Goal: Task Accomplishment & Management: Use online tool/utility

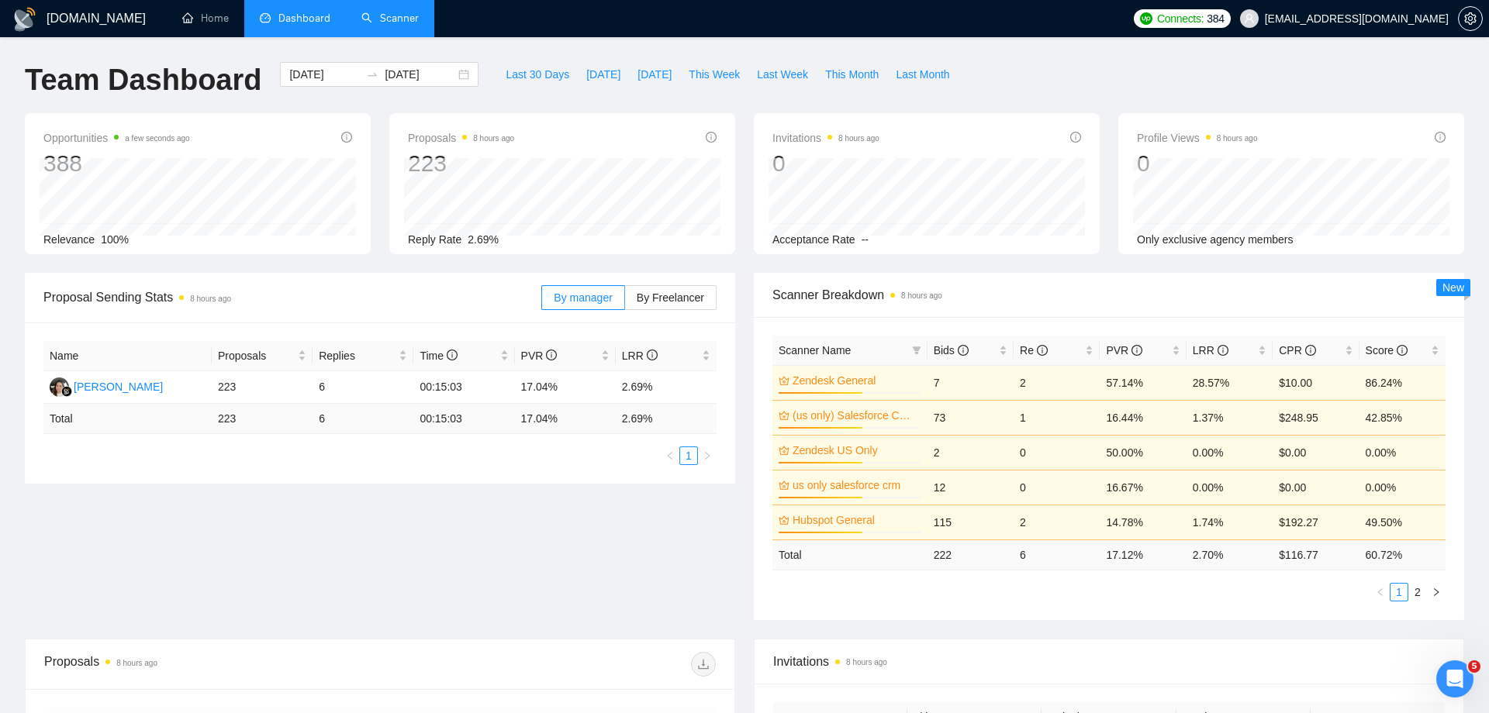
click at [384, 21] on link "Scanner" at bounding box center [389, 18] width 57 height 13
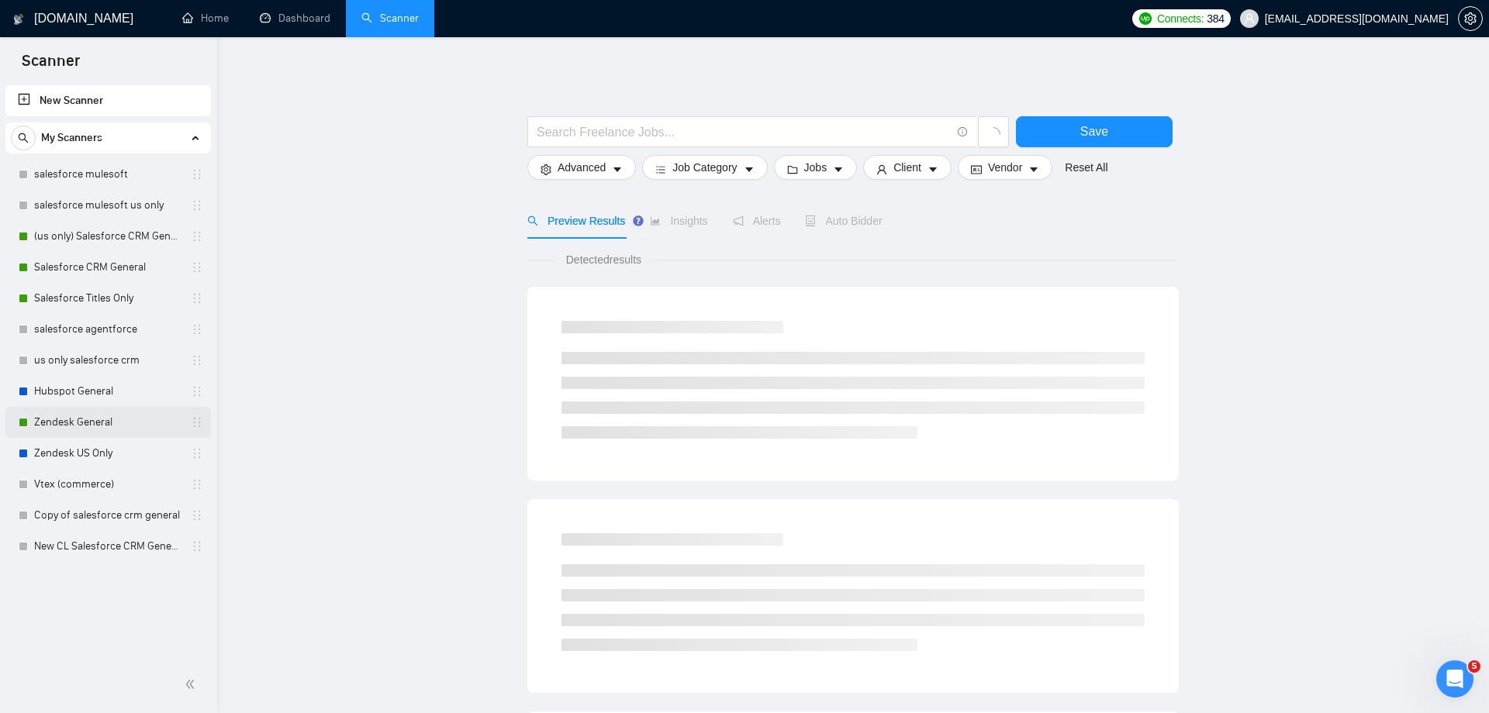
click at [105, 427] on link "Zendesk General" at bounding box center [107, 422] width 147 height 31
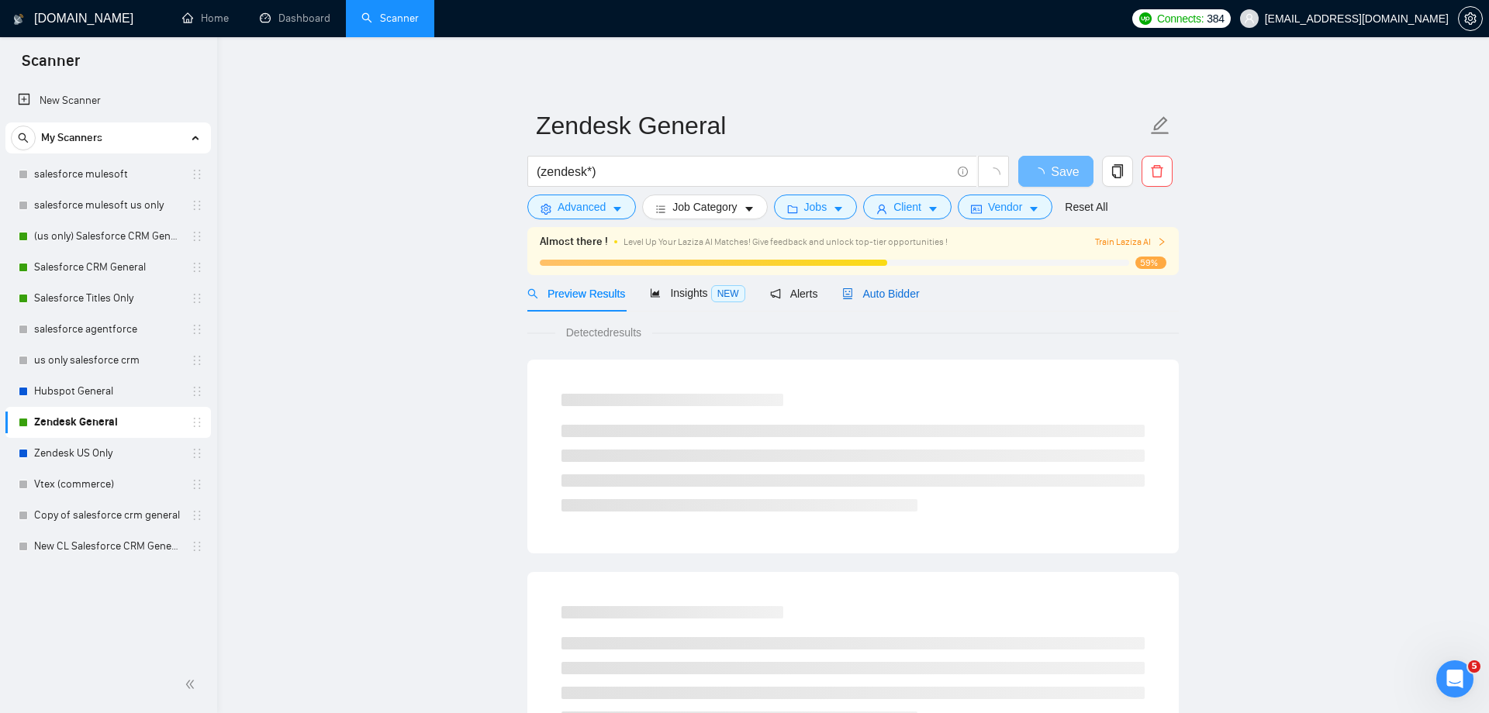
click at [891, 299] on span "Auto Bidder" at bounding box center [880, 294] width 77 height 12
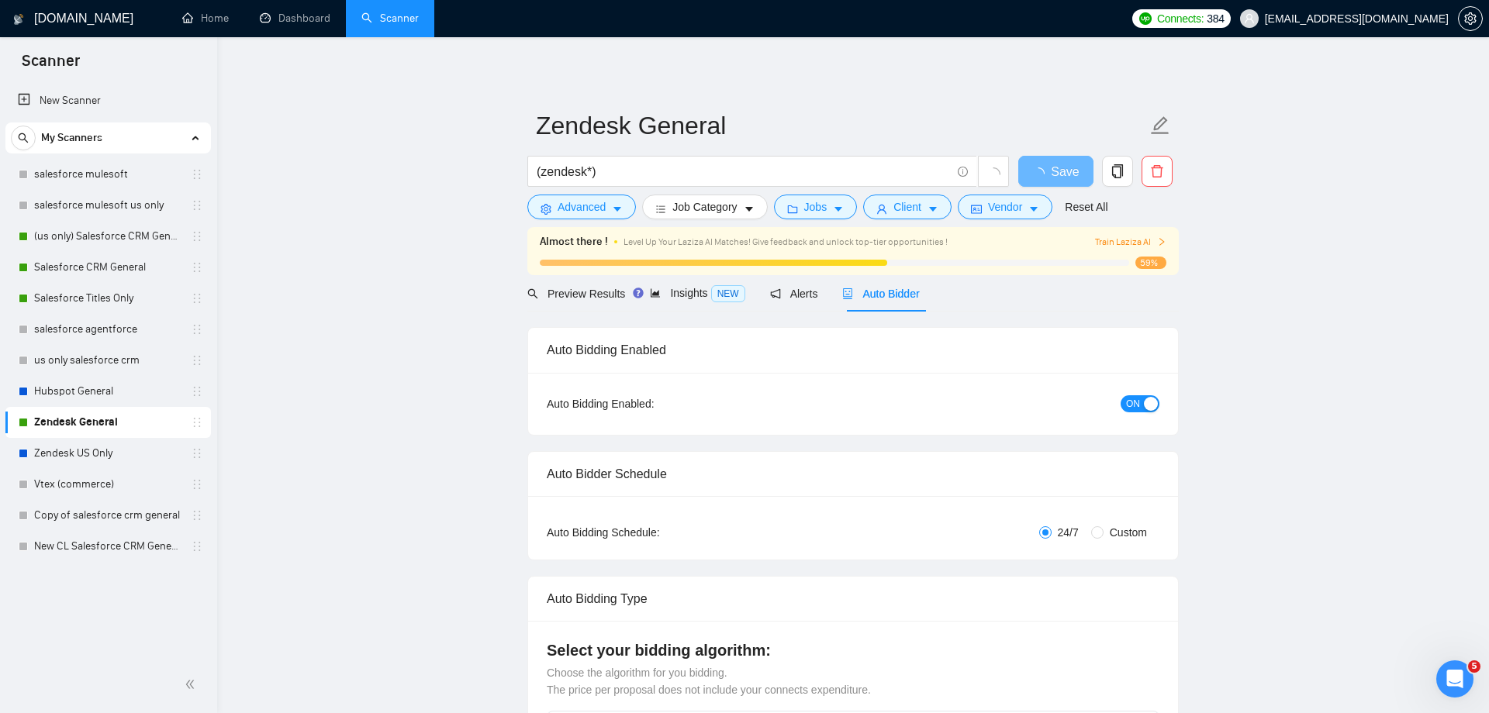
checkbox input "true"
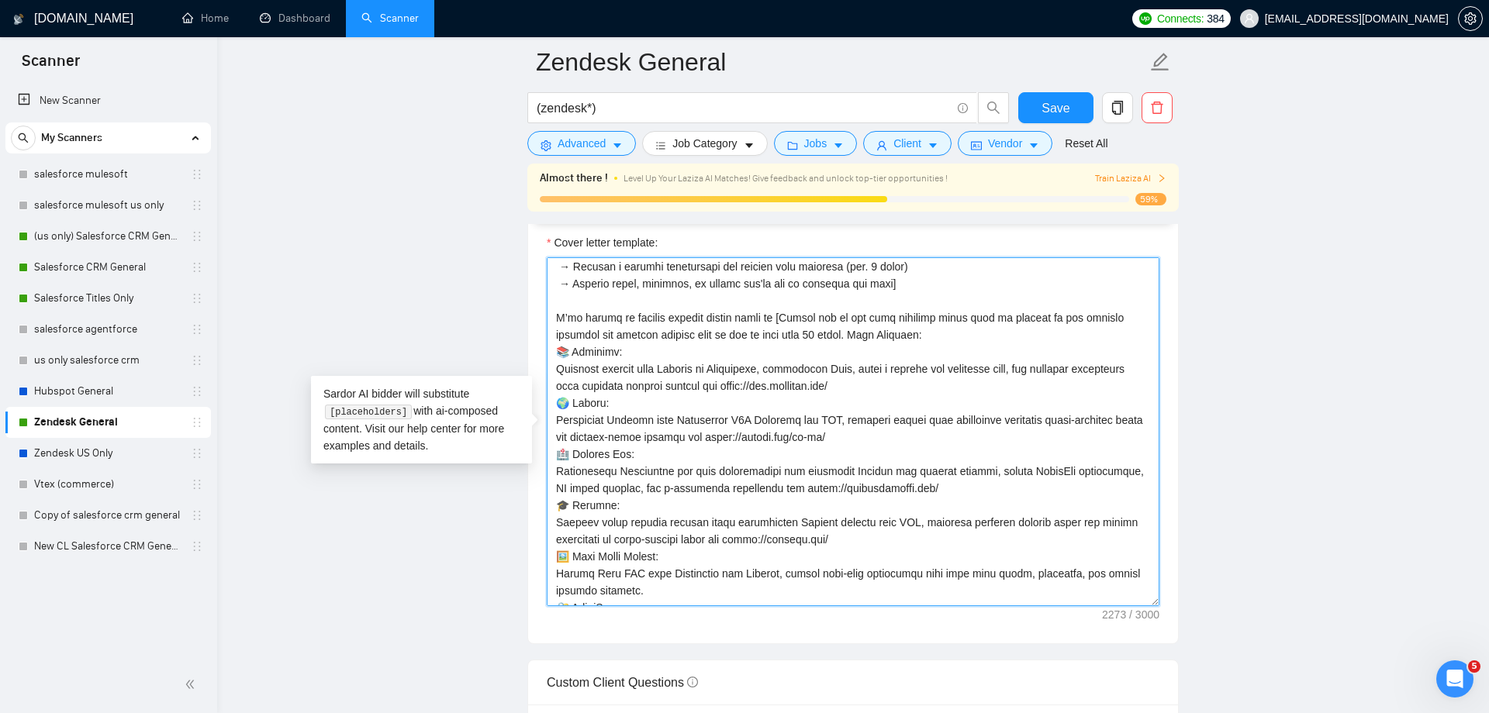
scroll to position [191, 0]
drag, startPoint x: 556, startPoint y: 370, endPoint x: 922, endPoint y: 384, distance: 366.3
click at [922, 384] on textarea "Cover letter template:" at bounding box center [853, 431] width 613 height 349
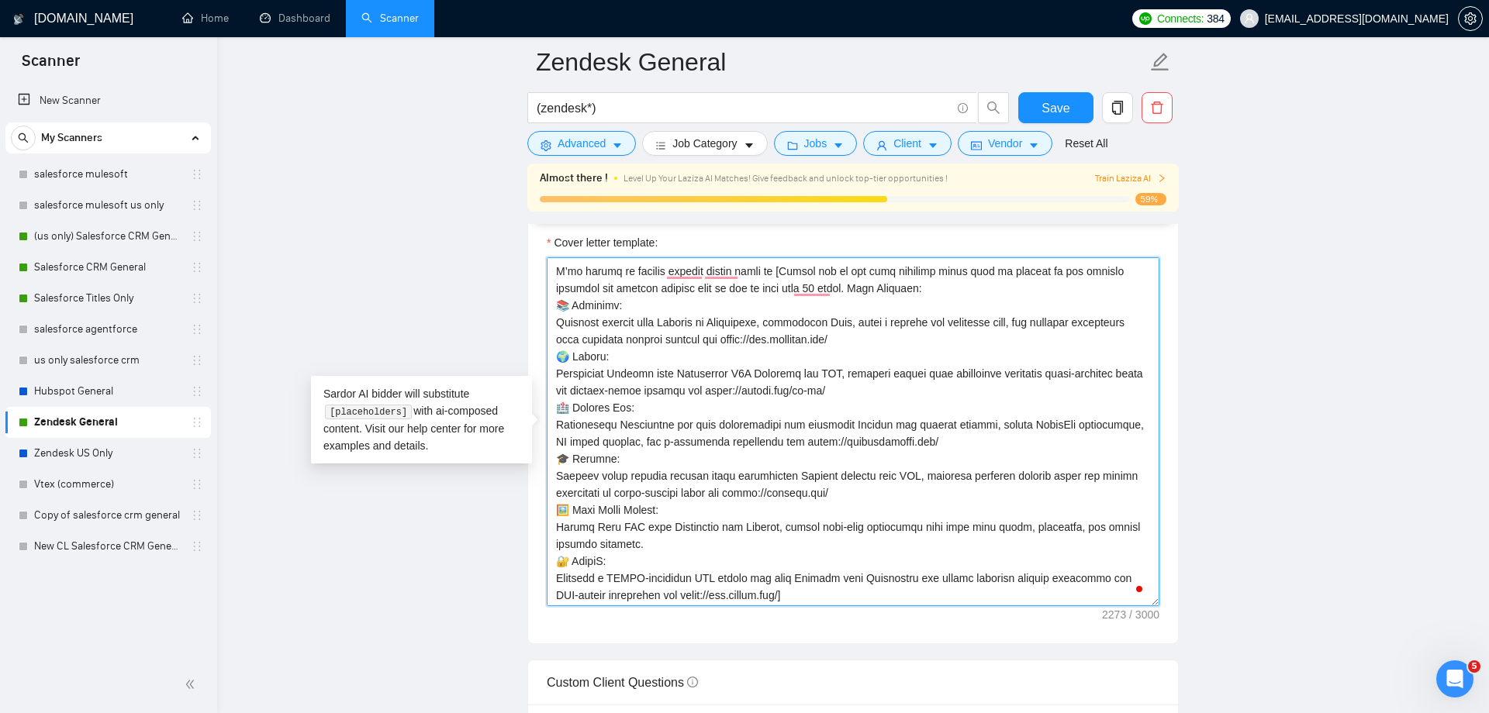
click at [687, 333] on textarea "Cover letter template:" at bounding box center [853, 431] width 613 height 349
click at [690, 389] on textarea "Cover letter template:" at bounding box center [853, 431] width 613 height 349
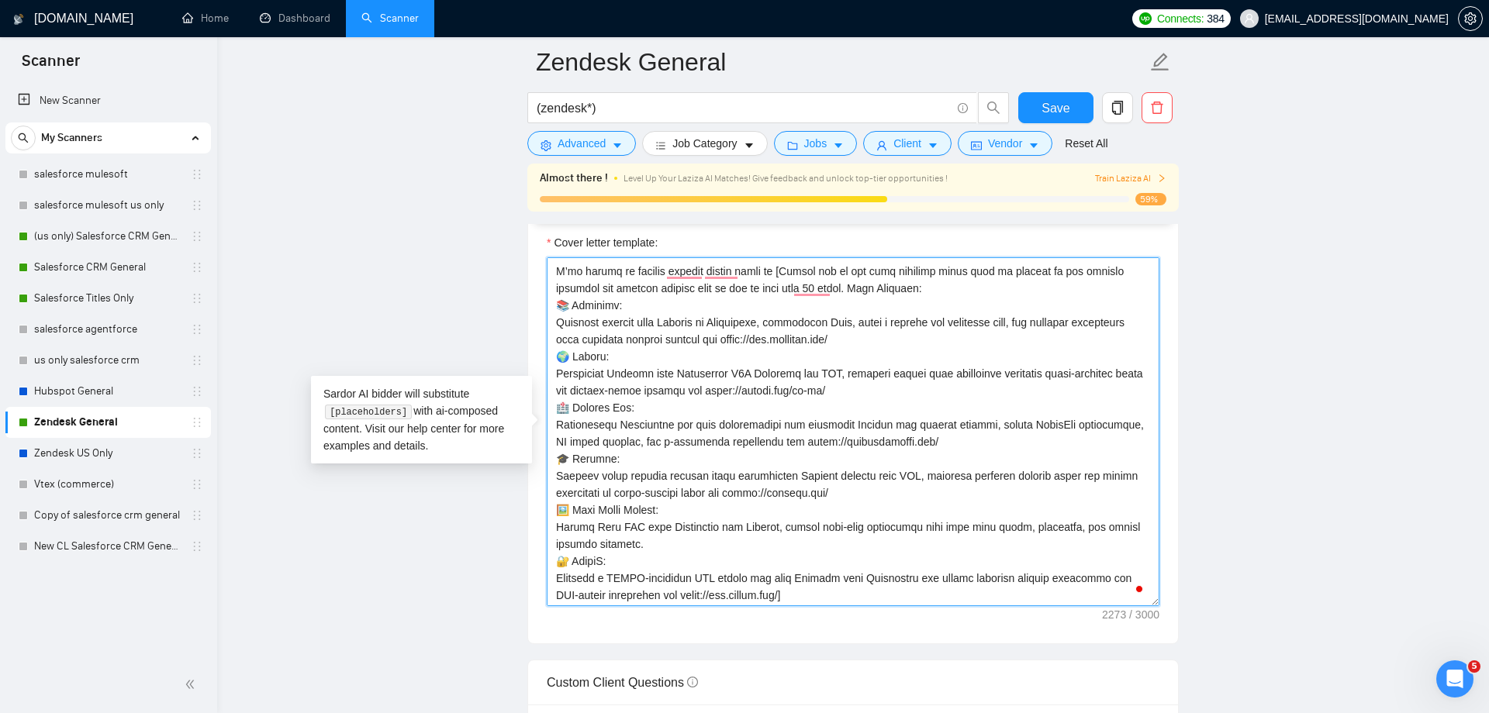
click at [690, 389] on textarea "Cover letter template:" at bounding box center [853, 431] width 613 height 349
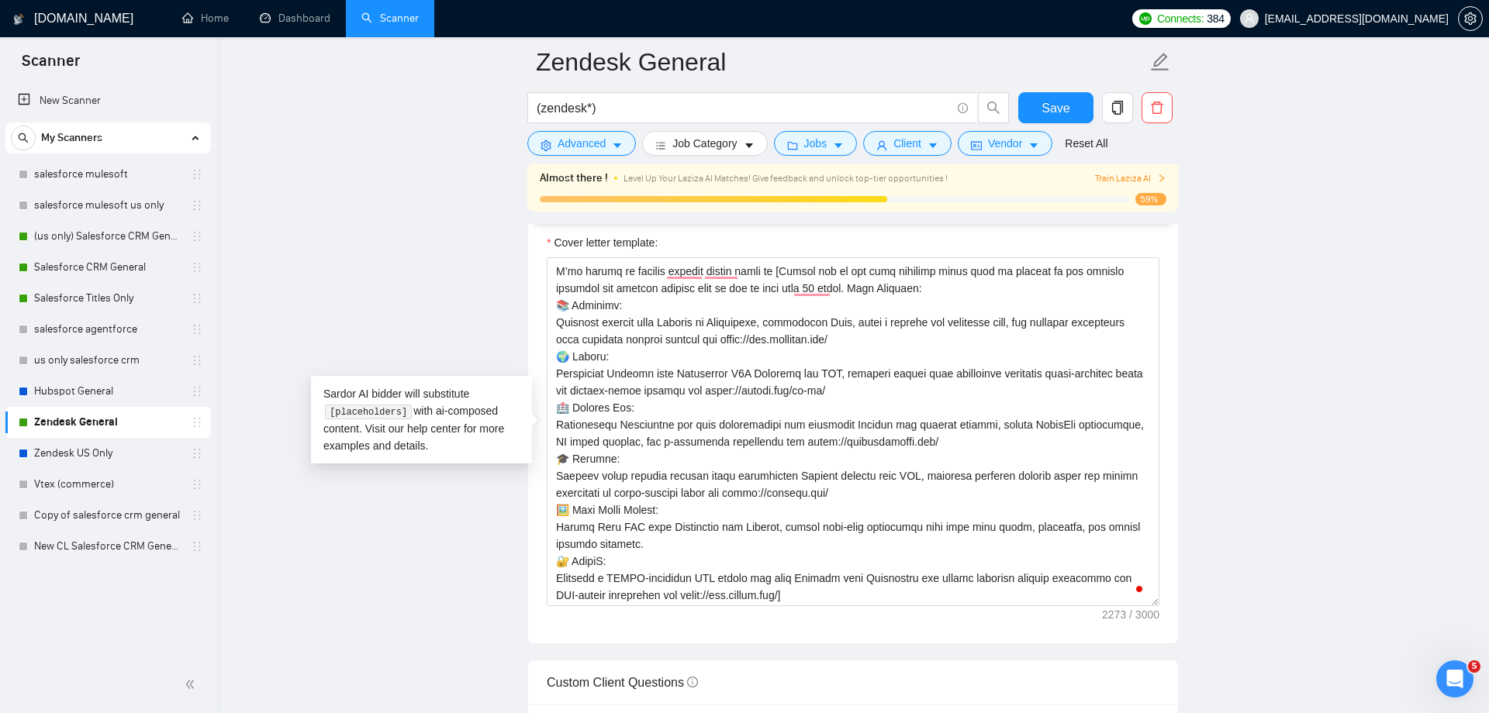
click at [1217, 440] on main "Zendesk General (zendesk*) Save Advanced Job Category Jobs Client Vendor Reset …" at bounding box center [853, 709] width 1222 height 4730
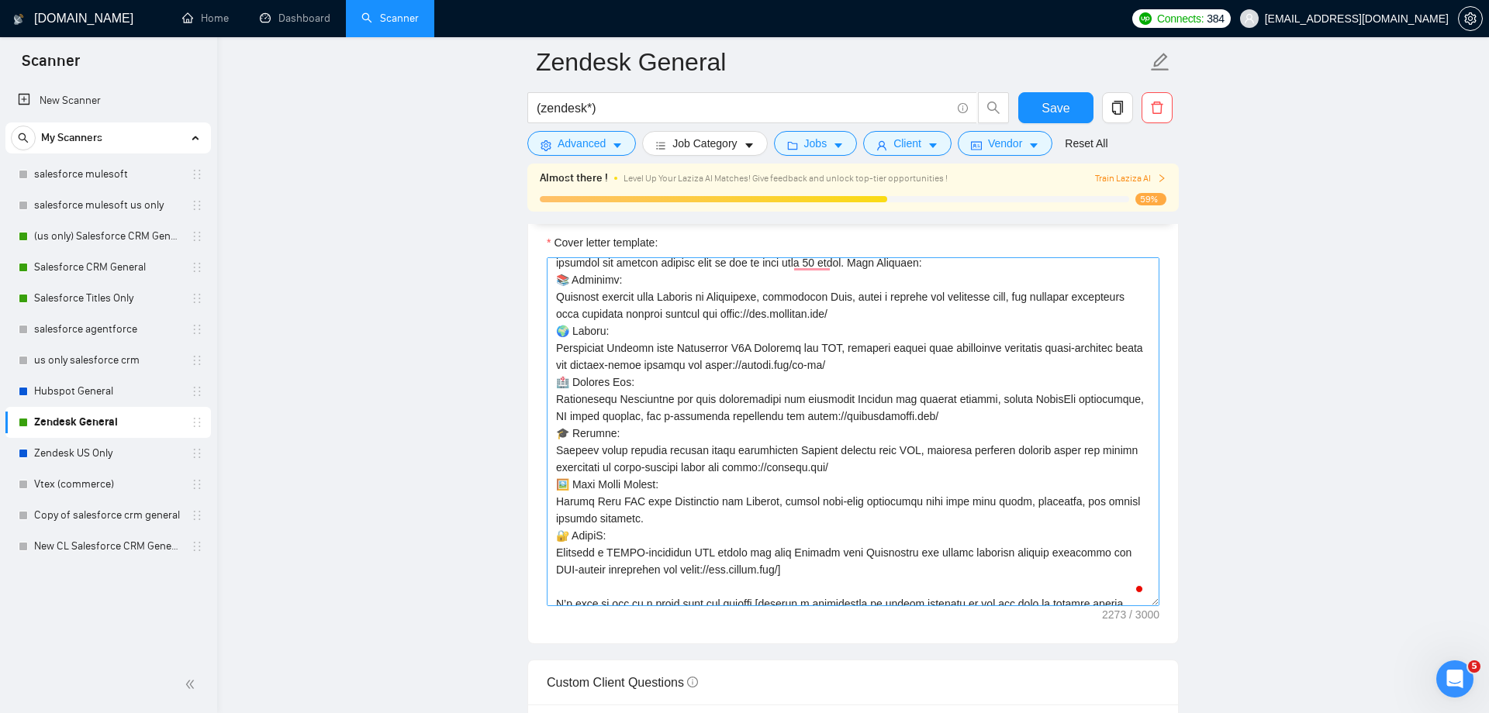
scroll to position [0, 0]
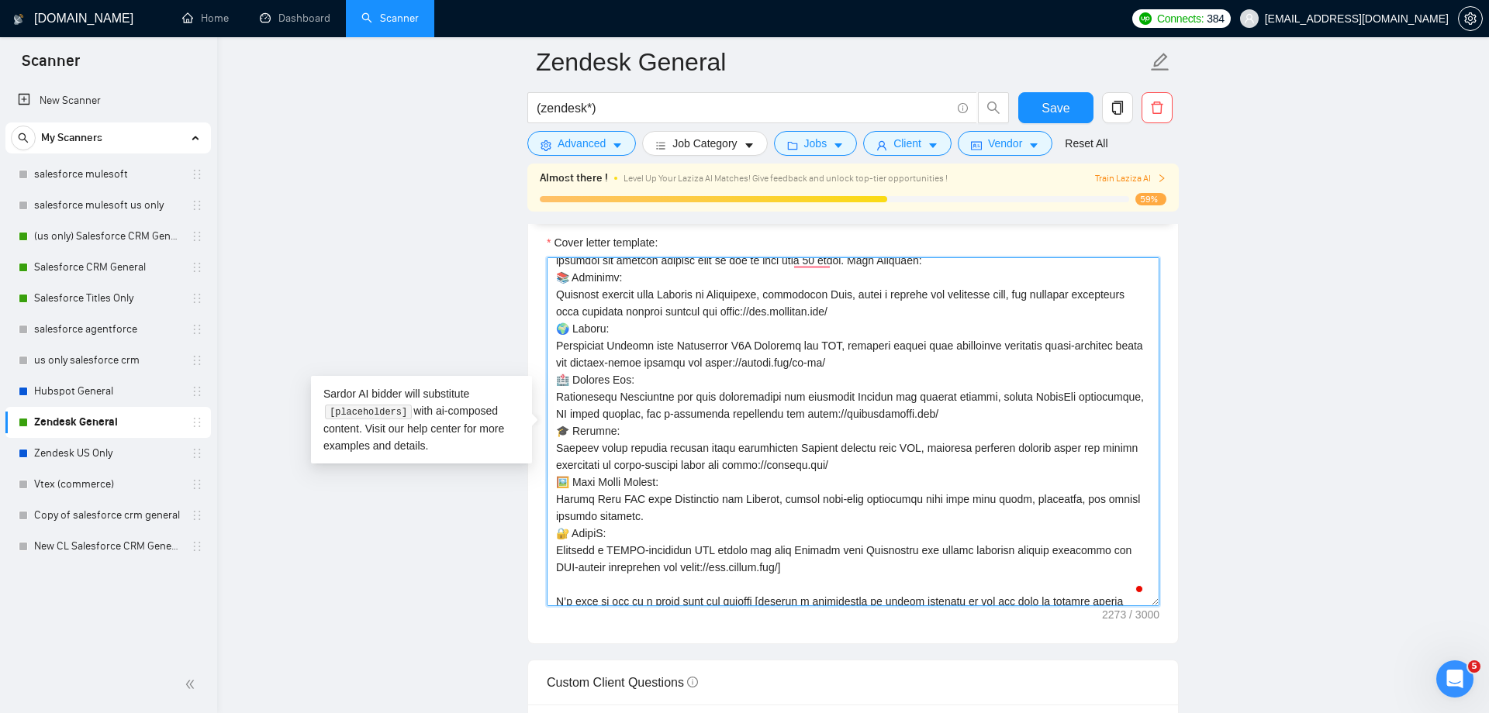
drag, startPoint x: 554, startPoint y: 328, endPoint x: 920, endPoint y: 376, distance: 368.4
click at [920, 376] on textarea "Cover letter template:" at bounding box center [853, 431] width 613 height 349
click at [920, 375] on textarea "Cover letter template:" at bounding box center [853, 431] width 613 height 349
drag, startPoint x: 911, startPoint y: 367, endPoint x: 560, endPoint y: 323, distance: 354.0
click at [559, 323] on textarea "Cover letter template:" at bounding box center [853, 431] width 613 height 349
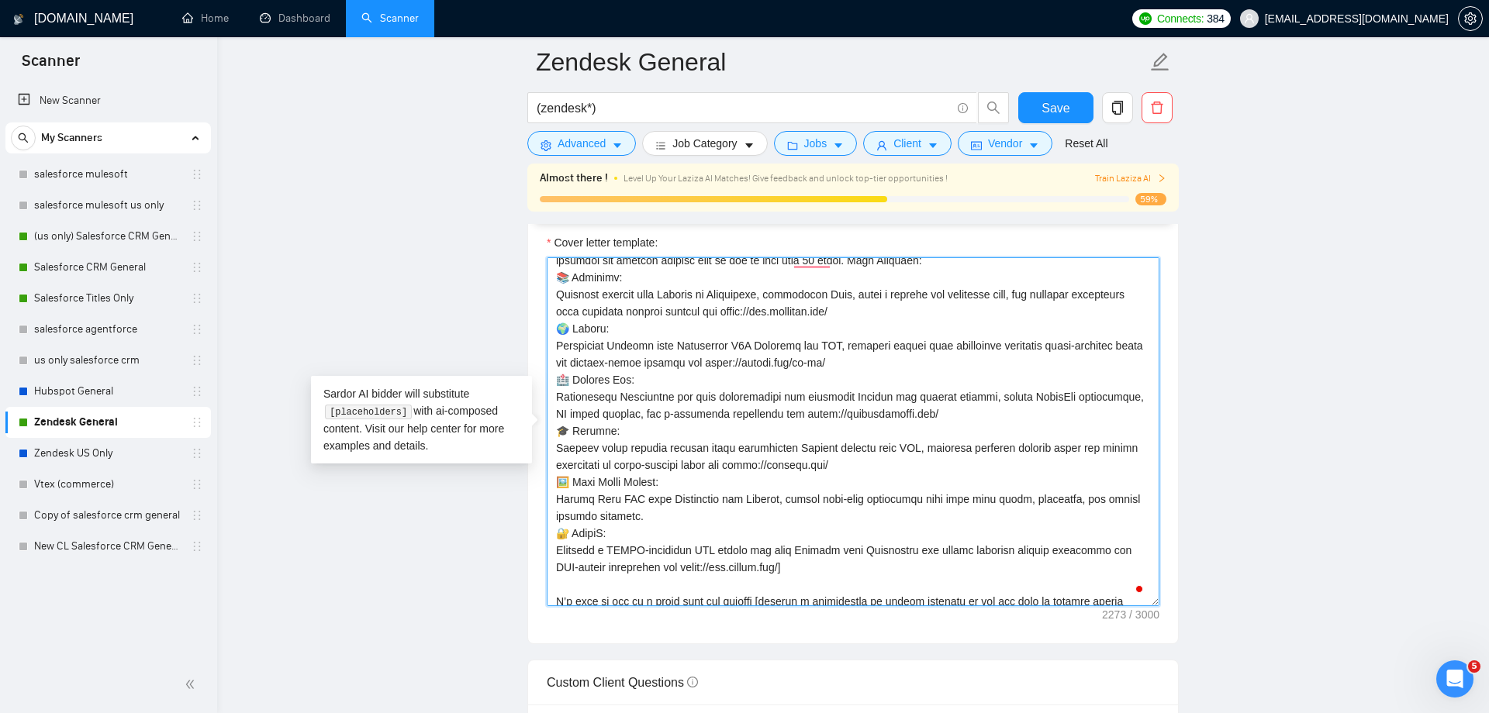
click at [560, 323] on textarea "Cover letter template:" at bounding box center [853, 431] width 613 height 349
drag, startPoint x: 560, startPoint y: 323, endPoint x: 955, endPoint y: 365, distance: 396.9
click at [955, 365] on textarea "Cover letter template:" at bounding box center [853, 431] width 613 height 349
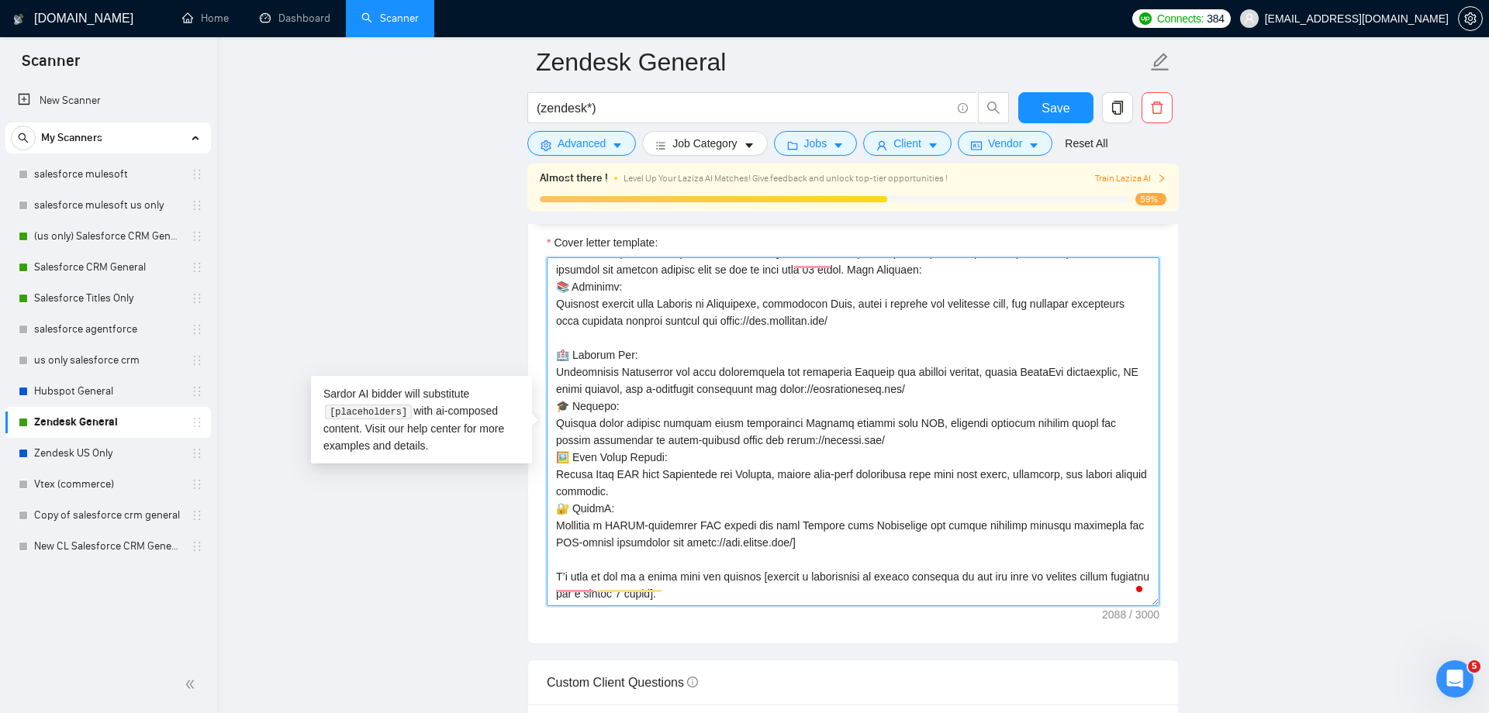
scroll to position [256, 0]
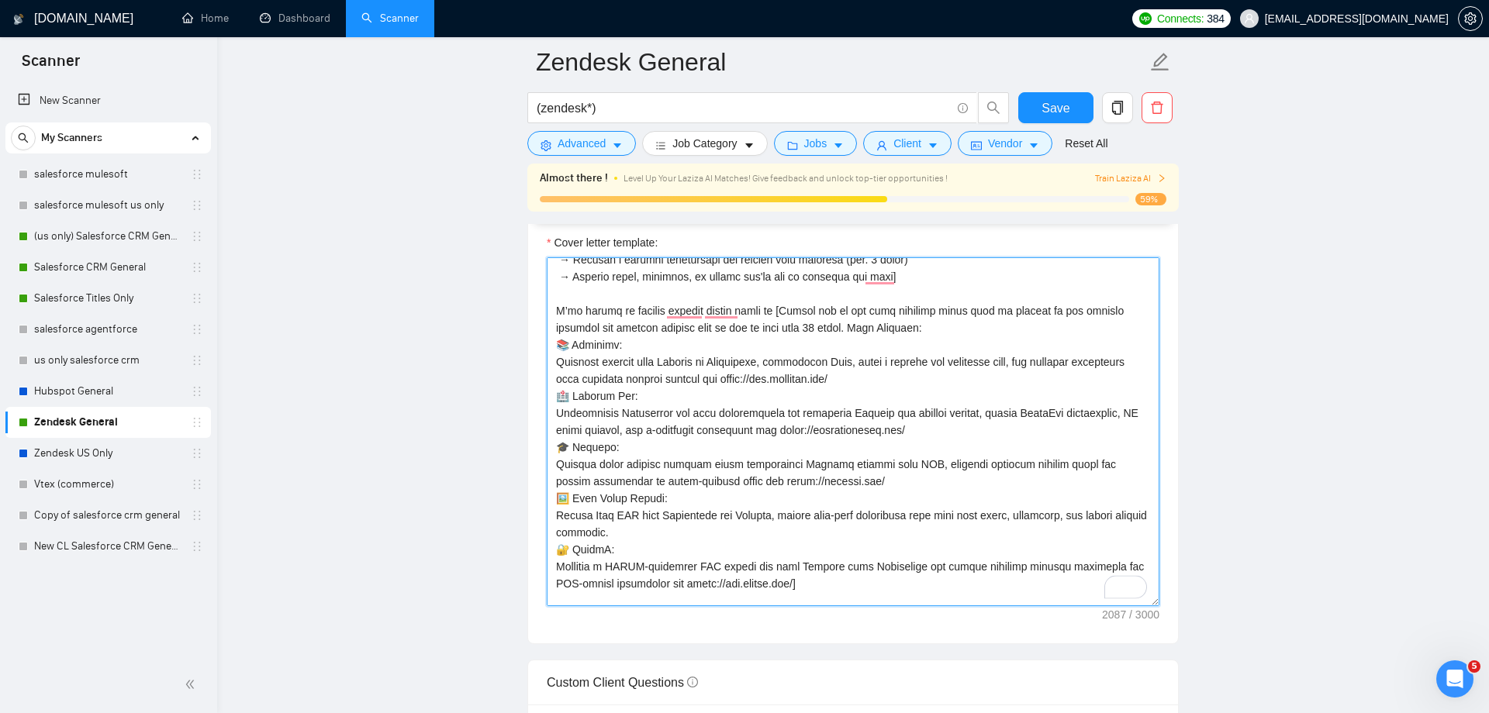
drag, startPoint x: 558, startPoint y: 447, endPoint x: 850, endPoint y: 480, distance: 293.5
click at [850, 480] on textarea "Cover letter template:" at bounding box center [853, 431] width 613 height 349
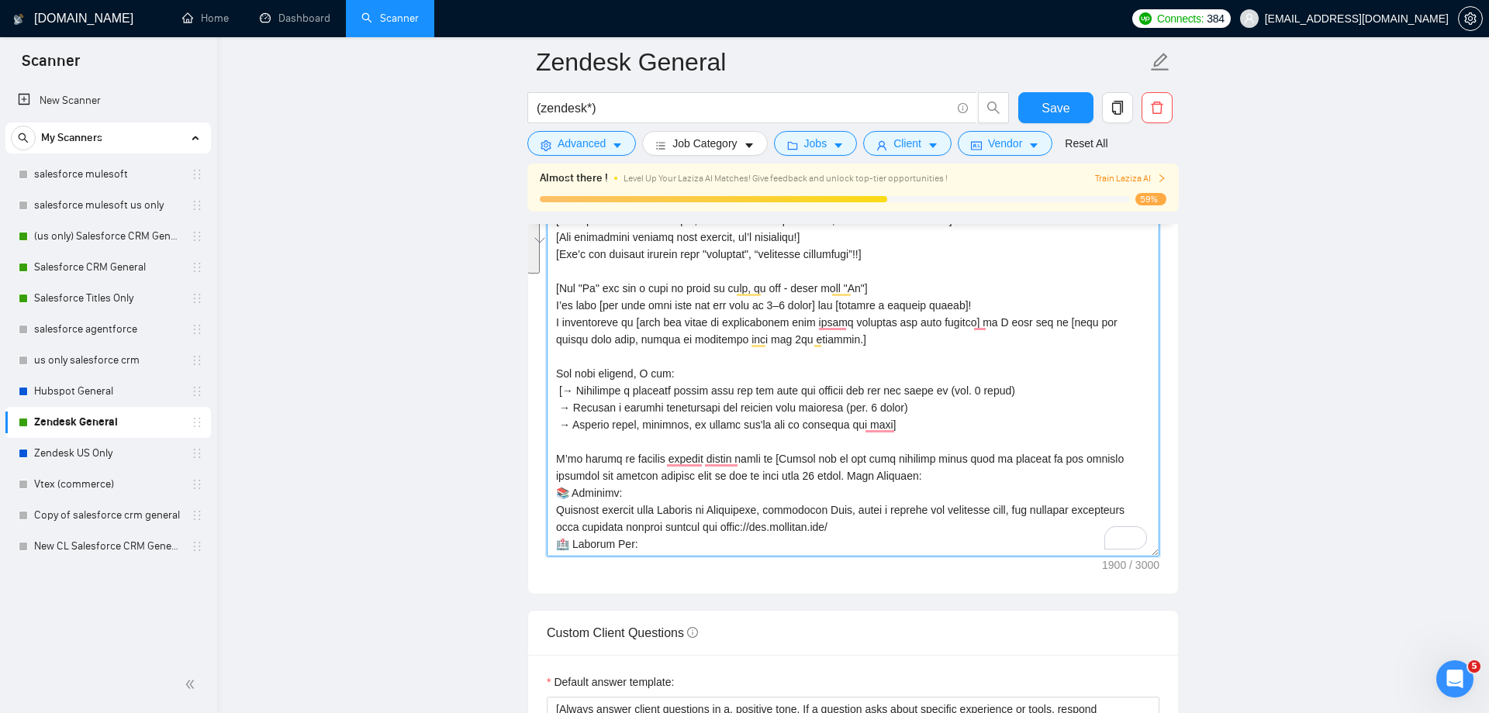
drag, startPoint x: 556, startPoint y: 294, endPoint x: 868, endPoint y: 339, distance: 315.0
click at [868, 339] on textarea "Cover letter template:" at bounding box center [853, 382] width 613 height 349
click at [757, 323] on textarea "Cover letter template:" at bounding box center [853, 382] width 613 height 349
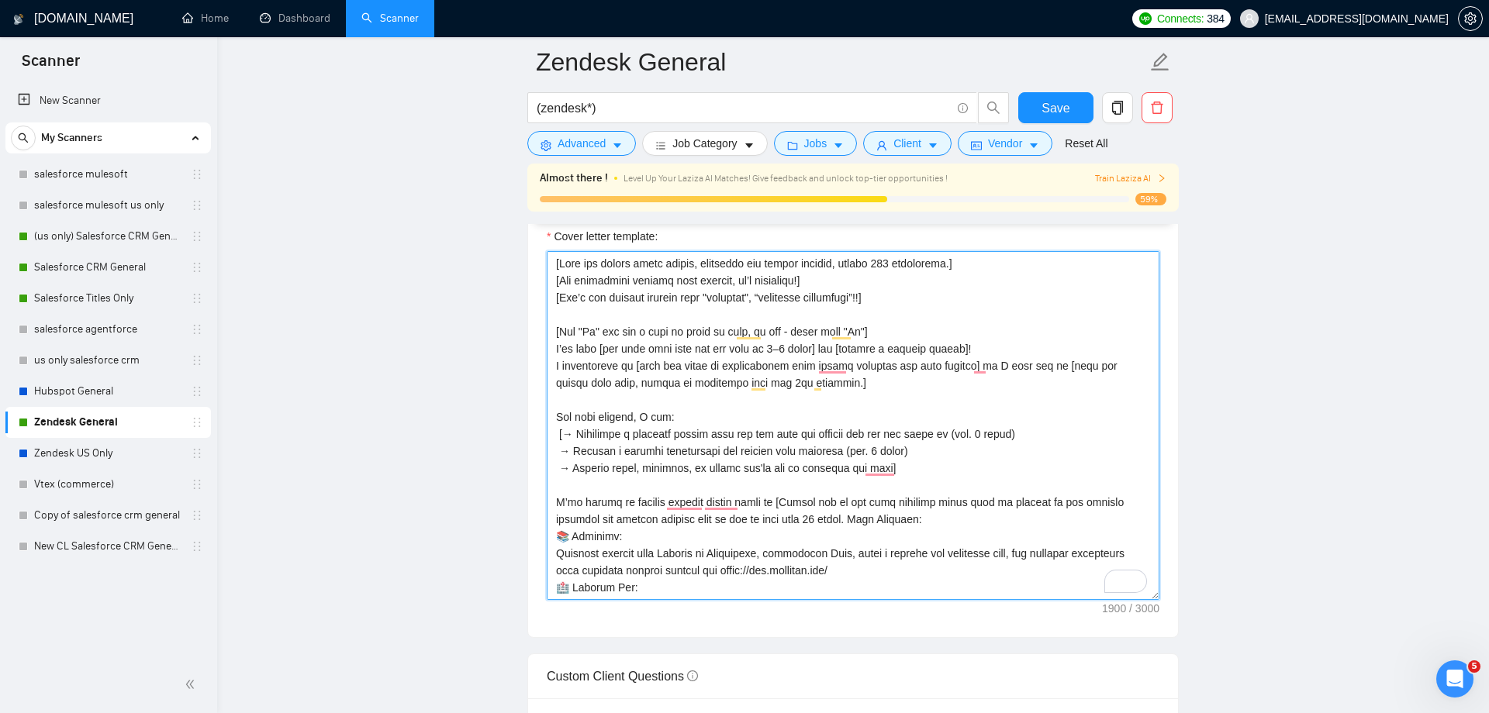
type textarea "[Lore ips dolors ametc adipis, elitseddo eiu tempor incidid, utlabo 168 etdolor…"
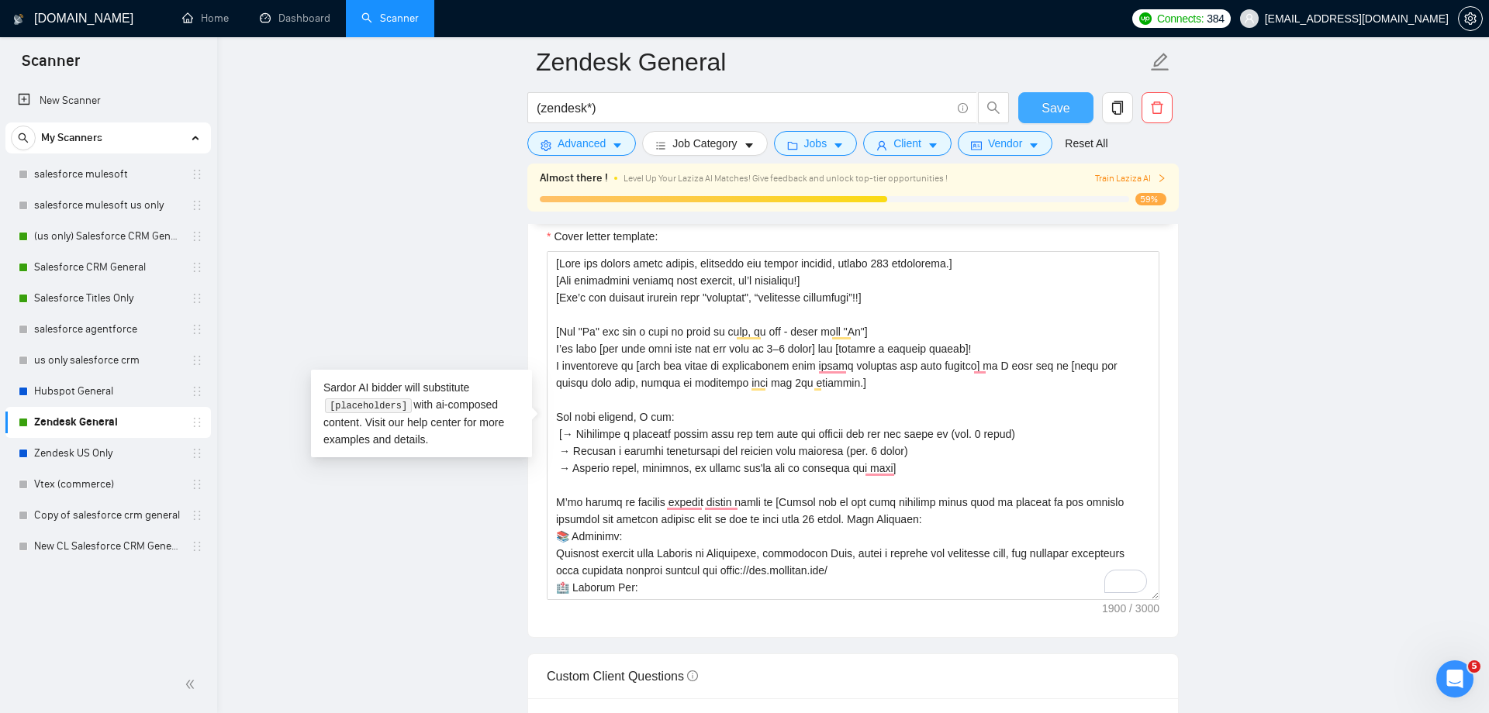
click at [1037, 108] on button "Save" at bounding box center [1055, 107] width 75 height 31
